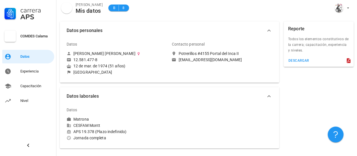
click at [33, 36] on div "COMDES Calama" at bounding box center [36, 36] width 32 height 5
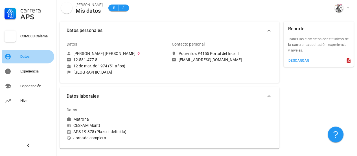
click at [27, 56] on div "Datos" at bounding box center [36, 56] width 32 height 5
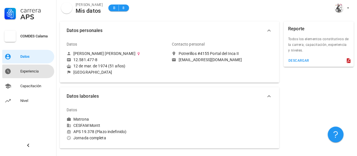
click at [36, 72] on div "Experiencia" at bounding box center [36, 71] width 32 height 5
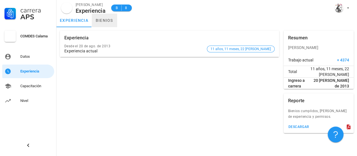
click at [104, 21] on link "bienios" at bounding box center [104, 21] width 25 height 14
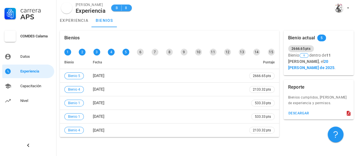
click at [127, 7] on span "8" at bounding box center [126, 8] width 5 height 6
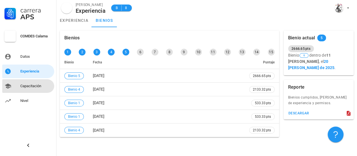
click at [31, 86] on div "Capacitación" at bounding box center [36, 86] width 32 height 5
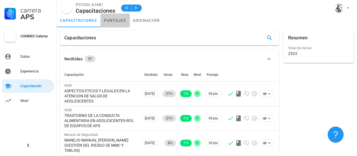
click at [112, 22] on link "puntajes" at bounding box center [114, 21] width 29 height 14
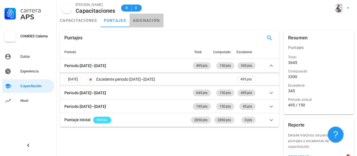
click at [145, 20] on link "asignación" at bounding box center [147, 21] width 34 height 14
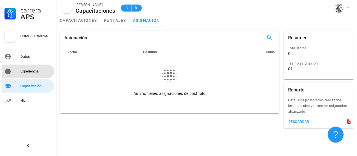
click at [24, 68] on div "Experiencia" at bounding box center [36, 71] width 32 height 9
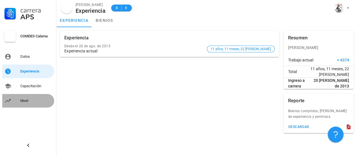
click at [32, 102] on div "Nivel" at bounding box center [36, 100] width 32 height 5
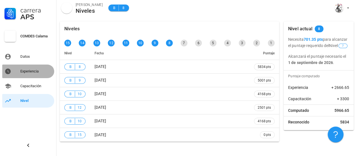
click at [32, 68] on div "Experiencia" at bounding box center [36, 71] width 32 height 9
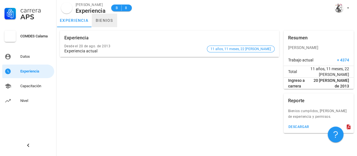
click at [108, 19] on link "bienios" at bounding box center [104, 21] width 25 height 14
